Goal: Find specific fact

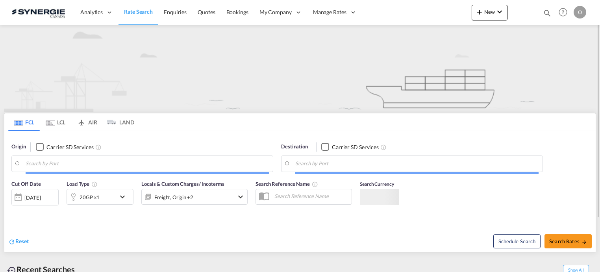
type input "Saskatoon, SK, CASAK"
type input "Navegantes, BRNVT"
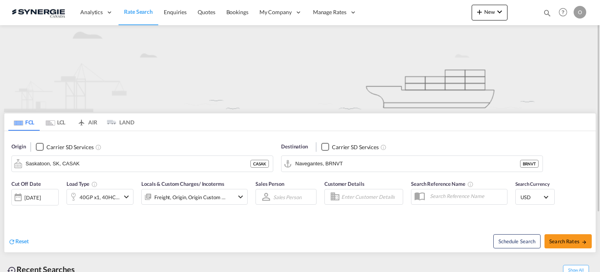
click at [544, 10] on md-icon "icon-magnify" at bounding box center [547, 13] width 9 height 9
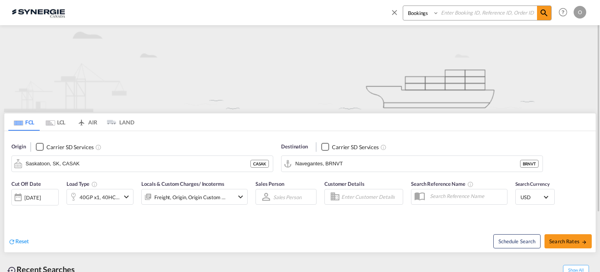
paste input "SYC000015191"
type input "SYC000015191"
click at [434, 15] on select "Bookings Quotes Enquiries" at bounding box center [421, 13] width 37 height 14
select select "Quotes"
click at [403, 6] on select "Bookings Quotes Enquiries" at bounding box center [421, 13] width 37 height 14
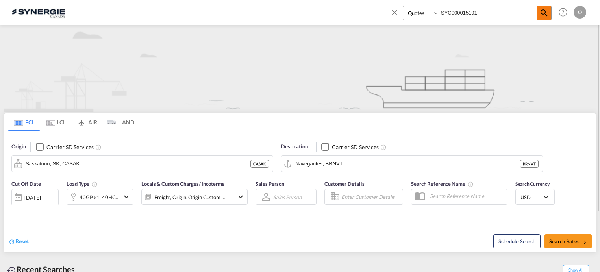
click at [543, 13] on md-icon "icon-magnify" at bounding box center [543, 12] width 9 height 9
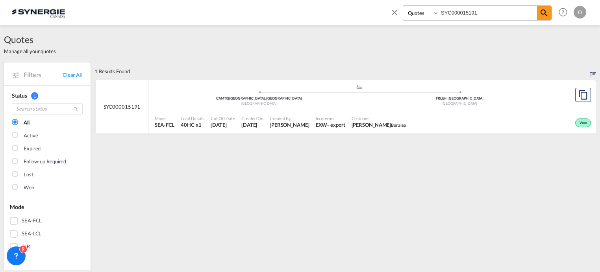
click at [269, 116] on div "Created By Pablo Gomez Saldarriaga" at bounding box center [289, 122] width 46 height 20
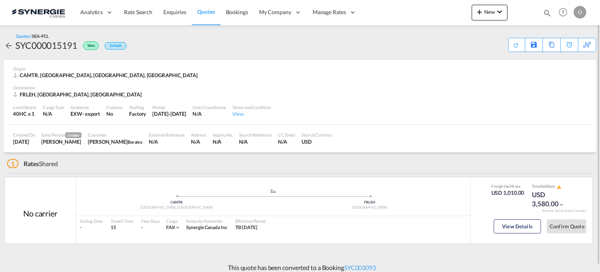
scroll to position [7, 0]
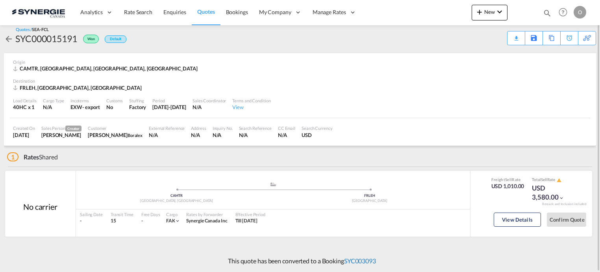
click at [358, 259] on link "SYC003093" at bounding box center [360, 260] width 32 height 7
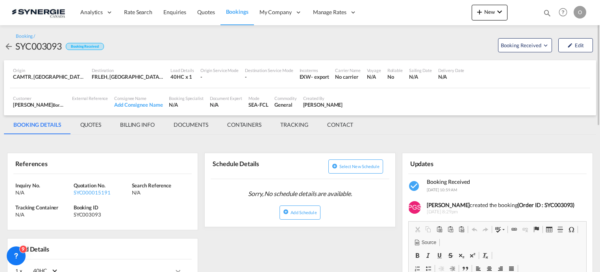
click at [94, 124] on md-tab-item "QUOTES" at bounding box center [91, 124] width 40 height 19
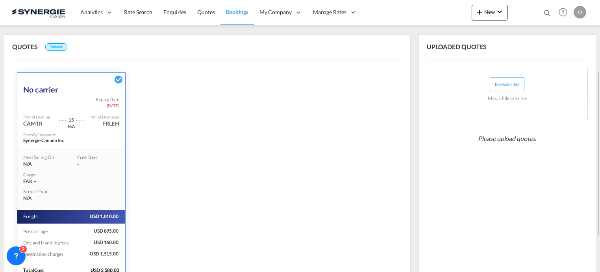
scroll to position [175, 0]
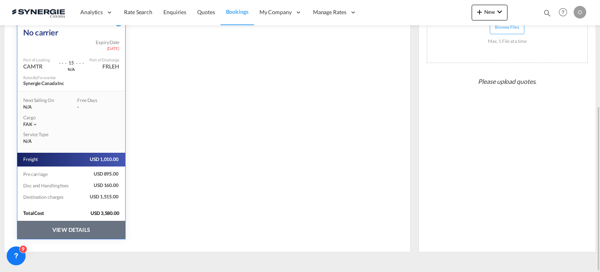
click at [59, 221] on button "VIEW DETAILS" at bounding box center [71, 230] width 108 height 18
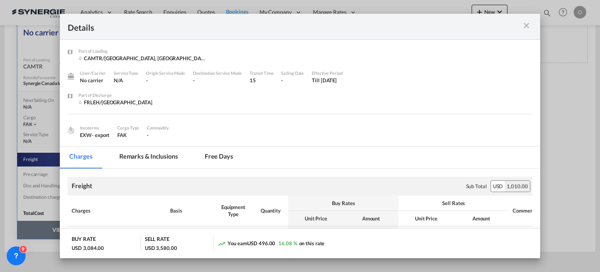
click at [133, 157] on md-tab-item "Remarks & Inclusions" at bounding box center [149, 158] width 78 height 22
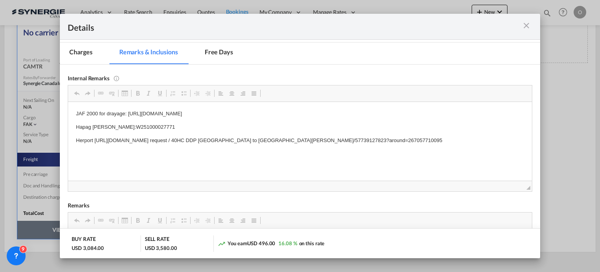
scroll to position [118, 0]
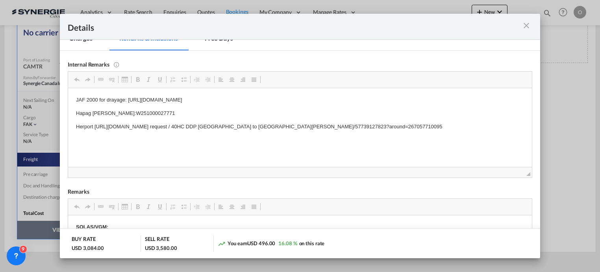
drag, startPoint x: 105, startPoint y: 113, endPoint x: 134, endPoint y: 112, distance: 28.8
drag, startPoint x: 106, startPoint y: 113, endPoint x: 146, endPoint y: 113, distance: 39.8
click at [146, 113] on p "Hapag [PERSON_NAME]:W251000027771" at bounding box center [300, 113] width 448 height 8
drag, startPoint x: 149, startPoint y: 119, endPoint x: 214, endPoint y: 144, distance: 70.0
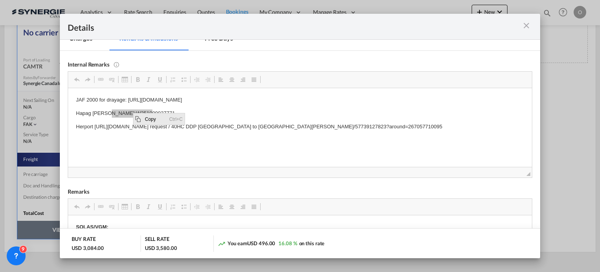
click at [149, 119] on span "Copy" at bounding box center [155, 118] width 24 height 11
copy p "W251000027771"
drag, startPoint x: 106, startPoint y: 113, endPoint x: 145, endPoint y: 115, distance: 39.0
click at [145, 115] on p "Hapag [PERSON_NAME]:W251000027771" at bounding box center [300, 113] width 448 height 8
click at [159, 119] on span "Copy" at bounding box center [160, 120] width 24 height 11
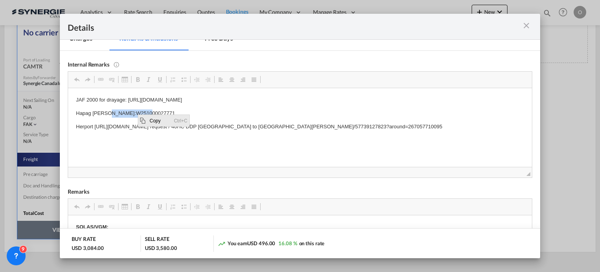
copy p "W251000027771"
click at [141, 118] on span "Copy" at bounding box center [152, 118] width 24 height 11
copy p "W251000027771"
